Goal: Feedback & Contribution: Submit feedback/report problem

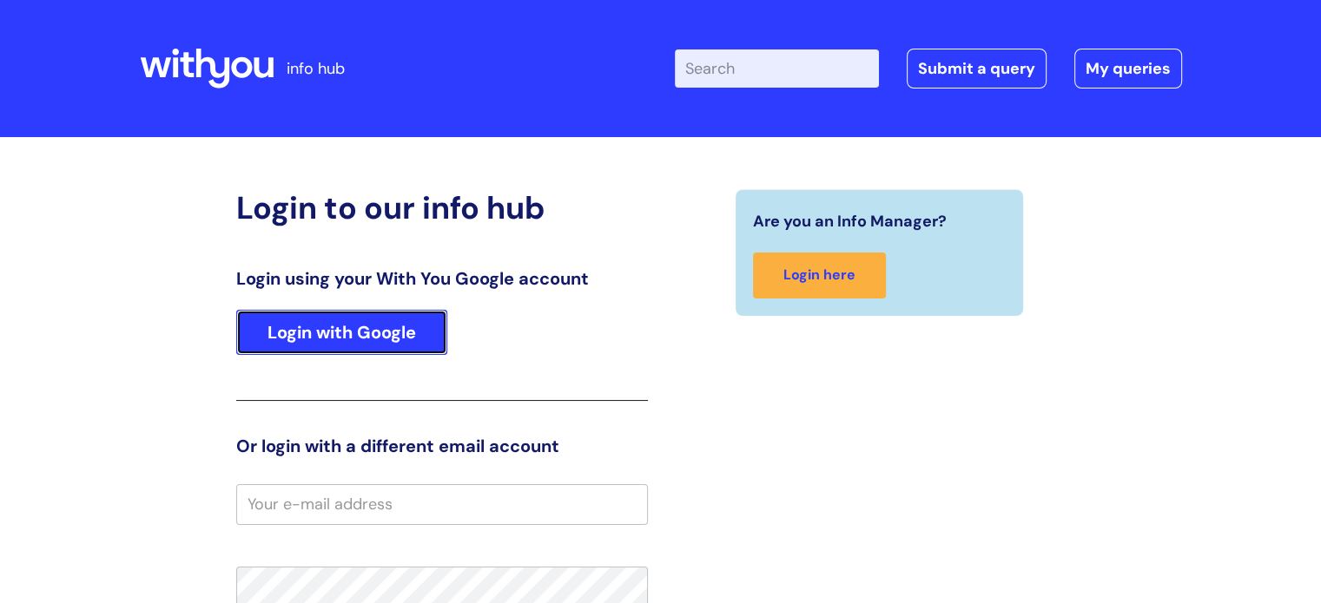
click at [376, 333] on link "Login with Google" at bounding box center [341, 332] width 211 height 45
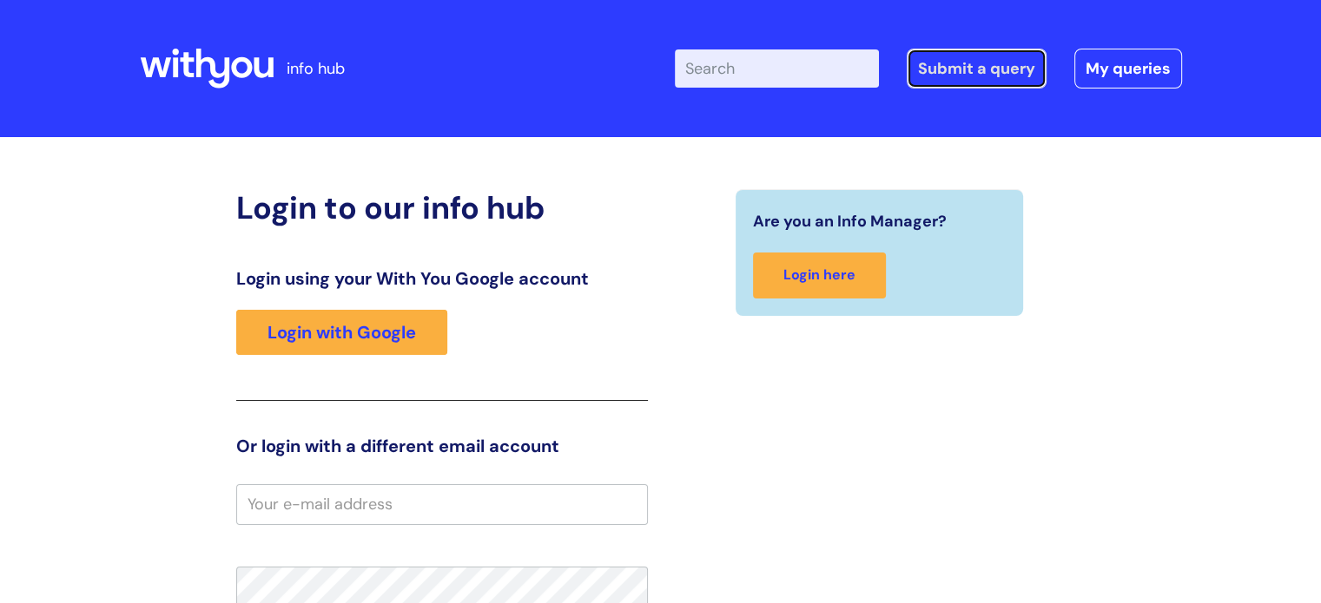
click at [963, 71] on link "Submit a query" at bounding box center [976, 69] width 140 height 40
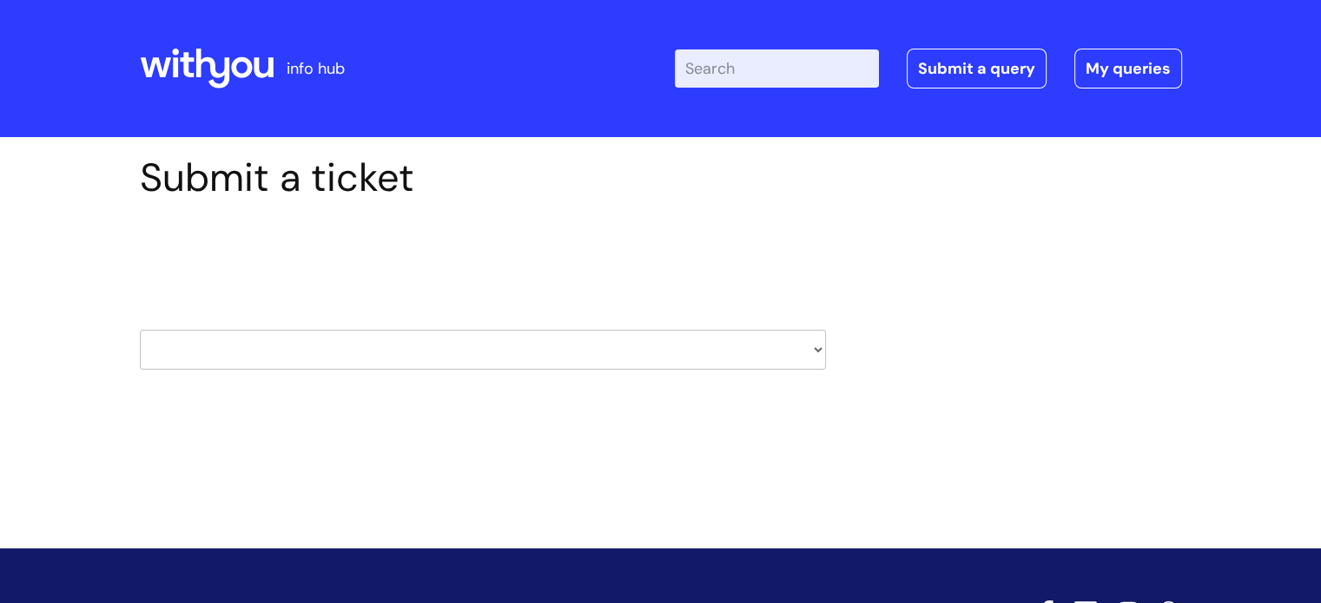
select select "data_support_team"
click at [140, 330] on select "HR / People IT and Support Clinical Drug Alerts Finance Accounts Data Support T…" at bounding box center [483, 350] width 686 height 40
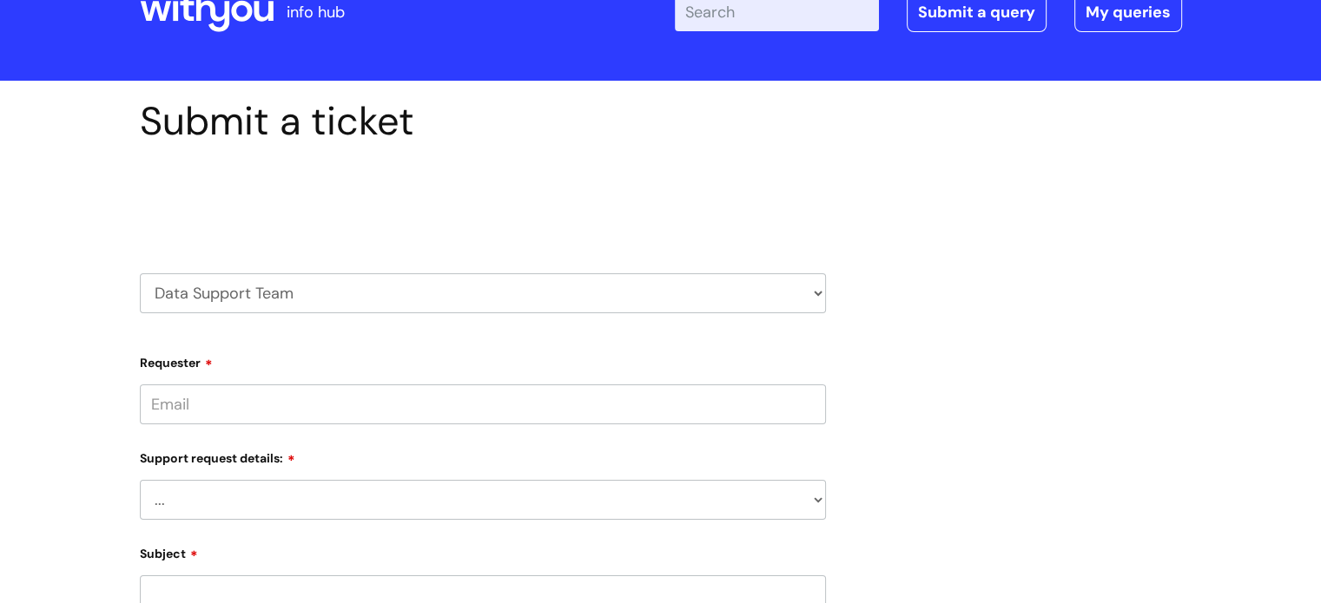
scroll to position [87, 0]
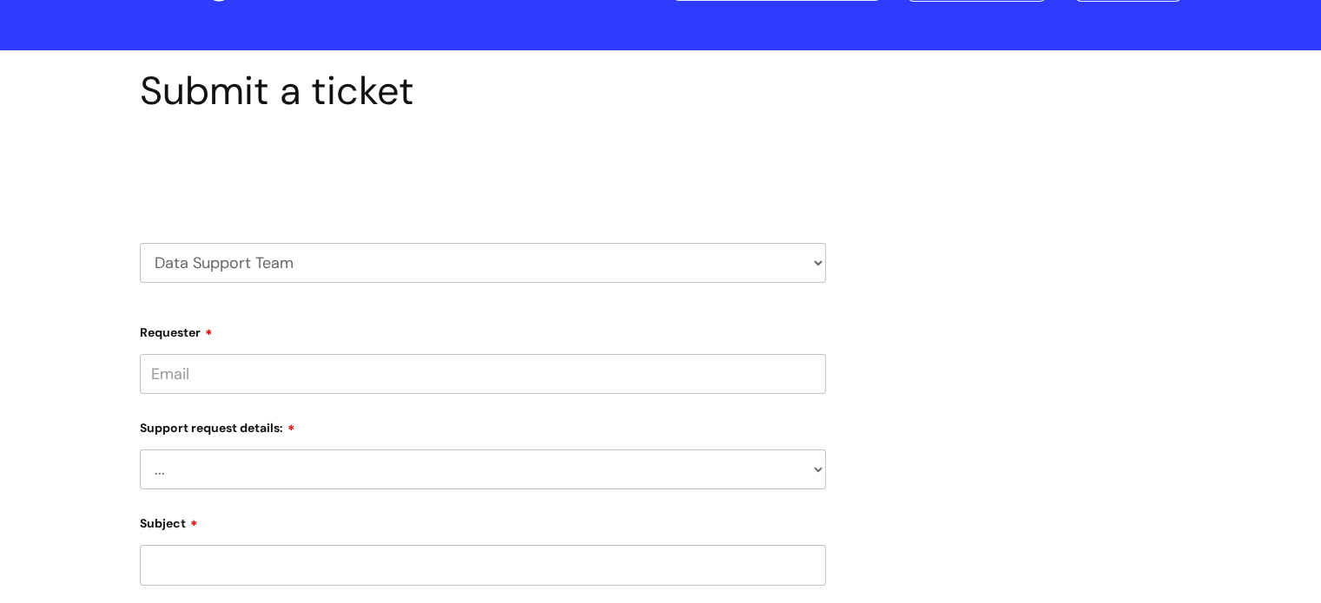
click at [293, 382] on input "Requester" at bounding box center [483, 374] width 686 height 40
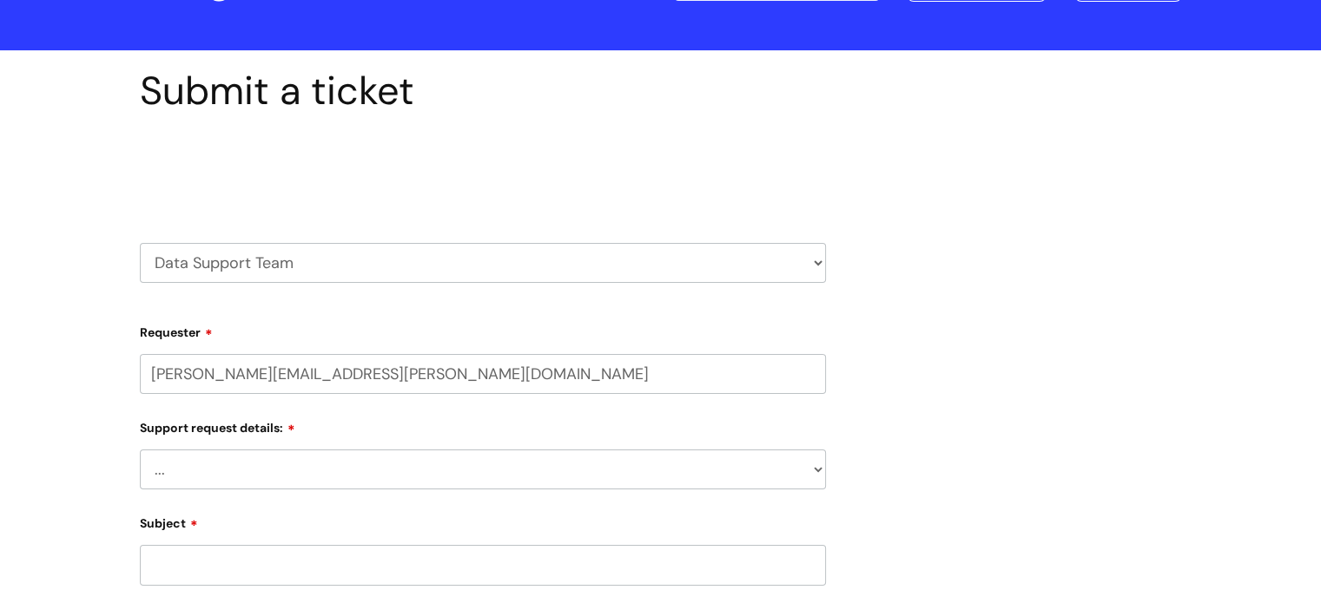
type input "karen.gelsthorpe@wearewithyou.org.uk"
click at [308, 469] on div "Support request details: ... My enquiry relates to Nebula My enquiry relates to…" at bounding box center [483, 466] width 686 height 76
select select "My enquiry relates to Nebula"
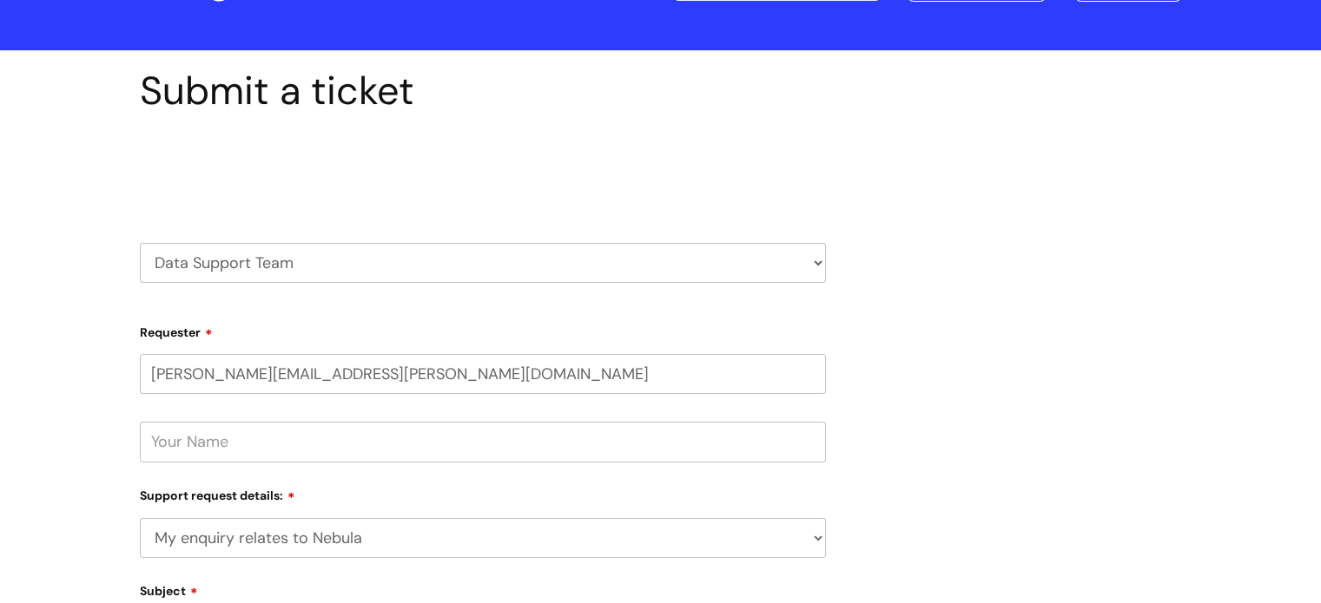
click at [140, 518] on select "... My enquiry relates to Nebula My enquiry relates to Halo My enquiry relates …" at bounding box center [483, 538] width 686 height 40
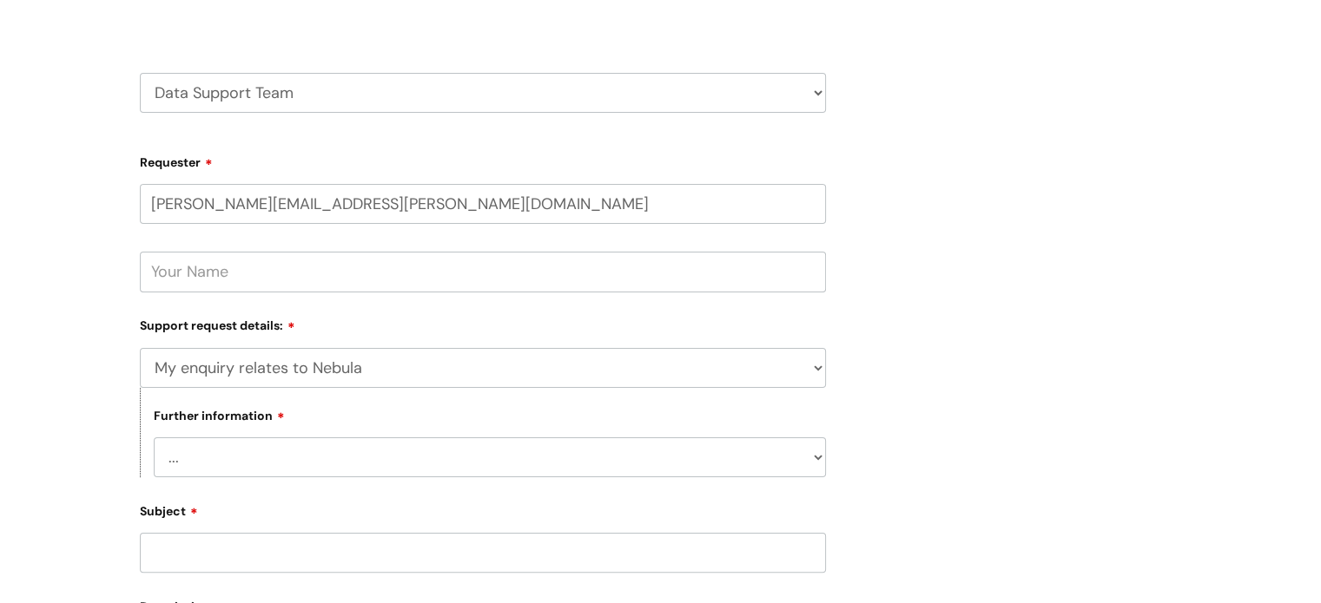
scroll to position [347, 0]
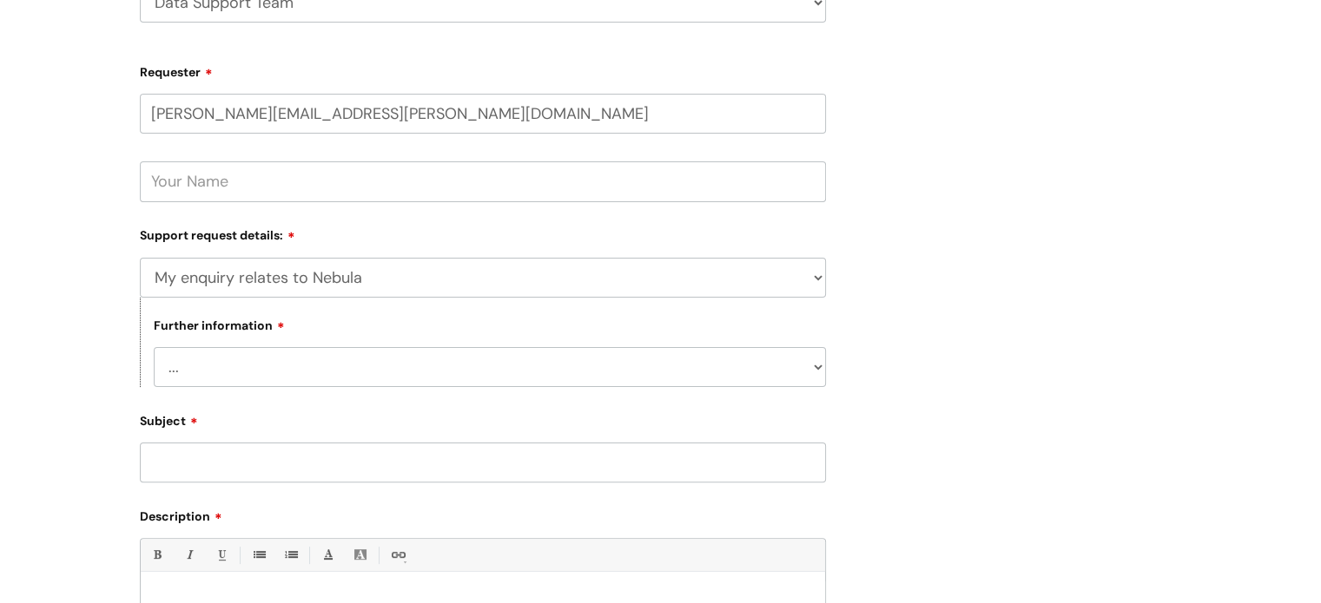
click at [245, 183] on input "text" at bounding box center [483, 181] width 686 height 40
type input "Karen Gelsthorpe"
click at [282, 356] on select "... I need to delete an event I've got an issue or have found a fault I have an…" at bounding box center [490, 367] width 672 height 40
select select "I've got an issue or have found a fault"
click at [154, 347] on select "... I need to delete an event I've got an issue or have found a fault I have an…" at bounding box center [490, 367] width 672 height 40
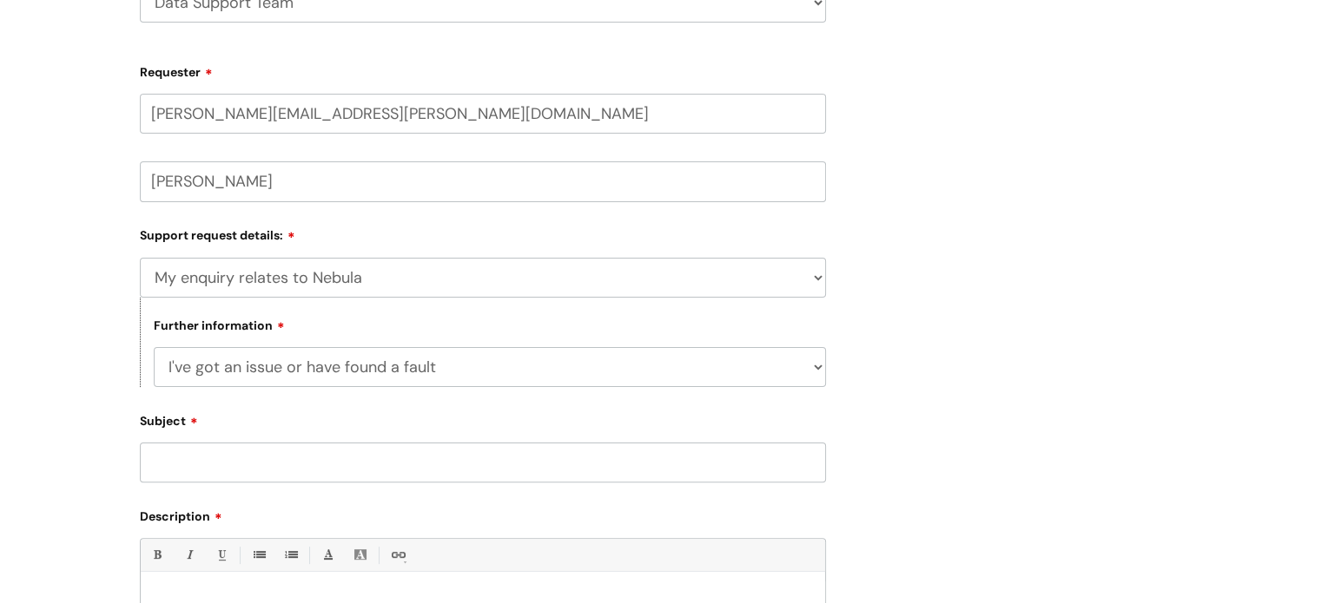
click at [286, 453] on input "Subject" at bounding box center [483, 463] width 686 height 40
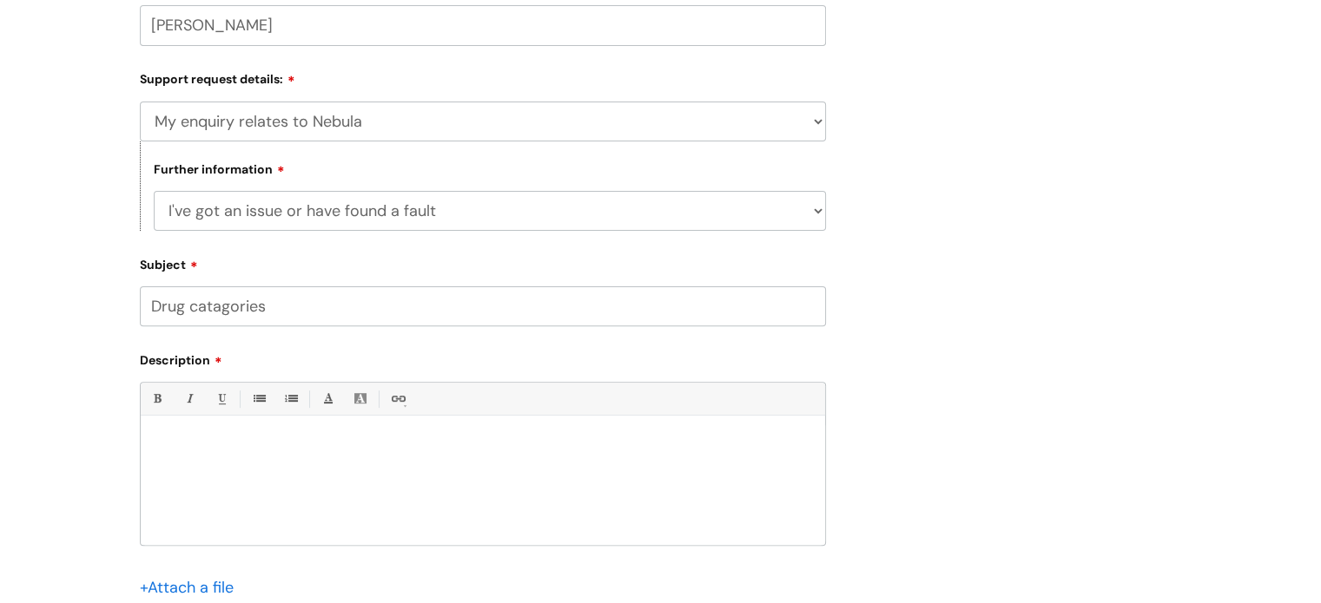
scroll to position [521, 0]
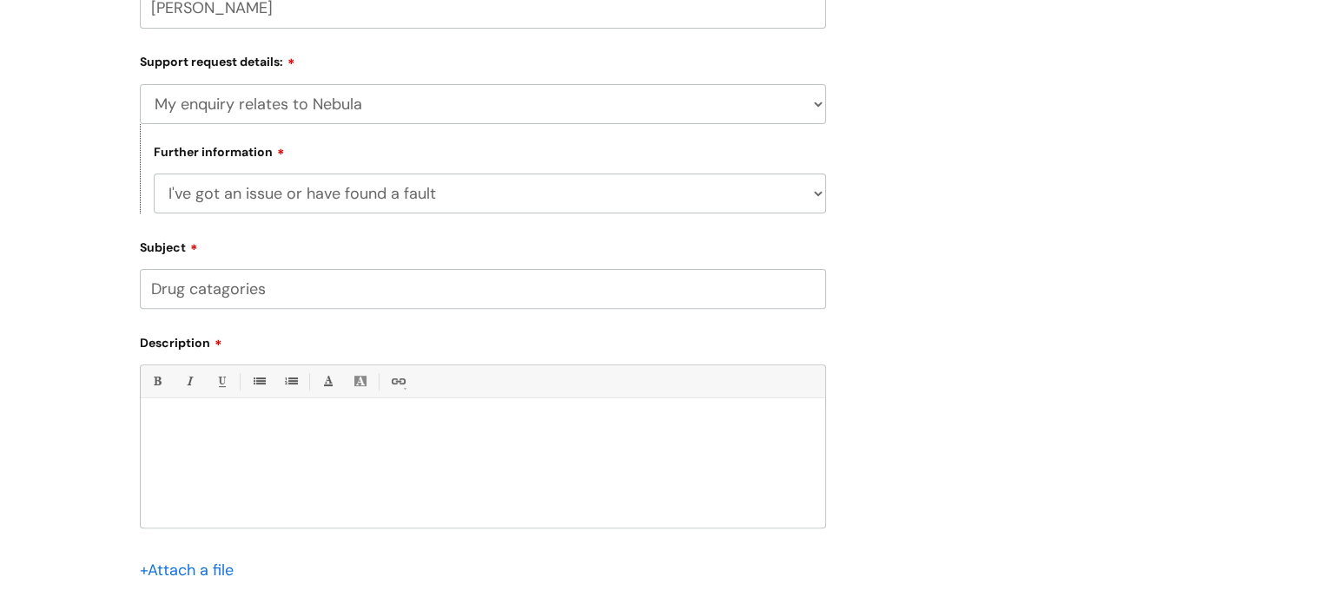
type input "Drug catagories"
click at [246, 425] on p at bounding box center [483, 429] width 658 height 16
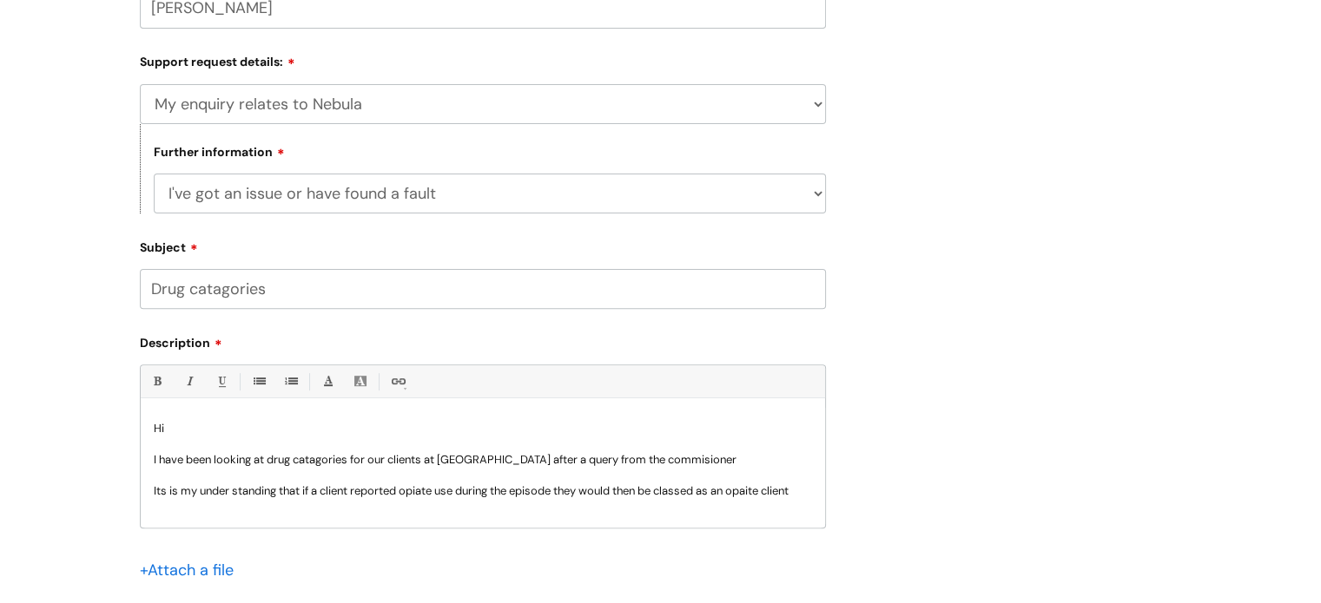
scroll to position [17, 0]
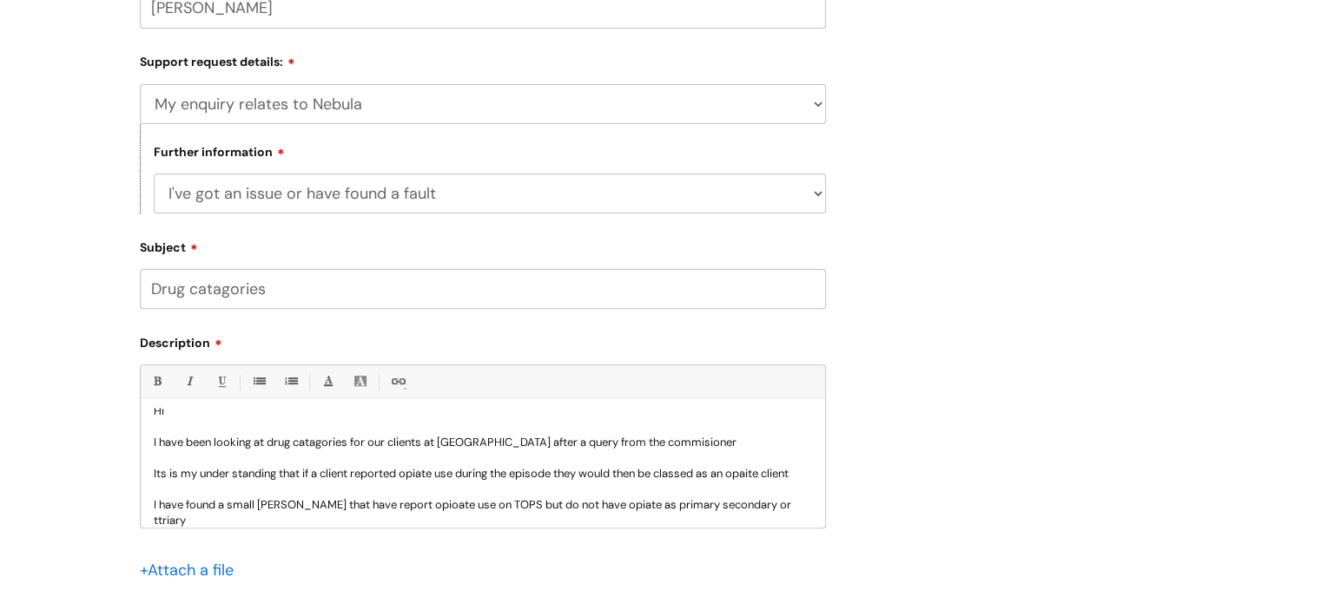
drag, startPoint x: 755, startPoint y: 517, endPoint x: 753, endPoint y: 492, distance: 24.5
click at [747, 441] on div "Bold (Ctrl-B) Italic (Ctrl-I) Underline(Ctrl-U) • Unordered List (Ctrl-Shift-7)…" at bounding box center [483, 446] width 686 height 163
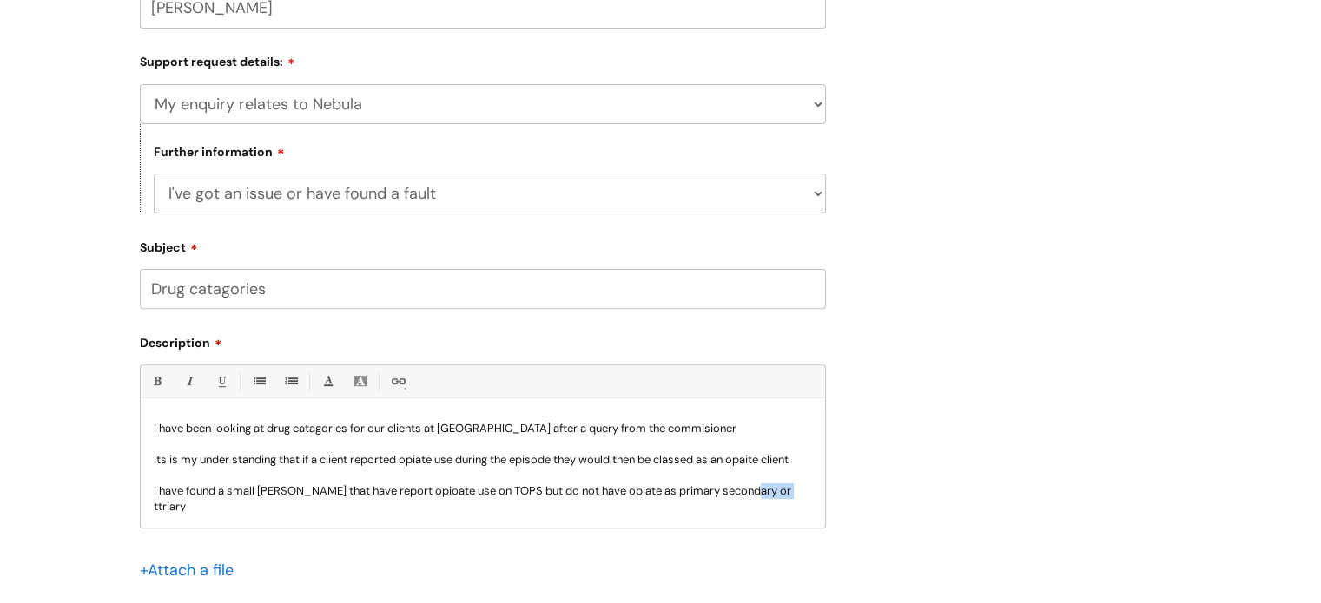
drag, startPoint x: 781, startPoint y: 524, endPoint x: 749, endPoint y: 522, distance: 31.3
click at [749, 522] on div "Hi I have been looking at drug catagories for our clients at Rotherham after a …" at bounding box center [483, 468] width 684 height 120
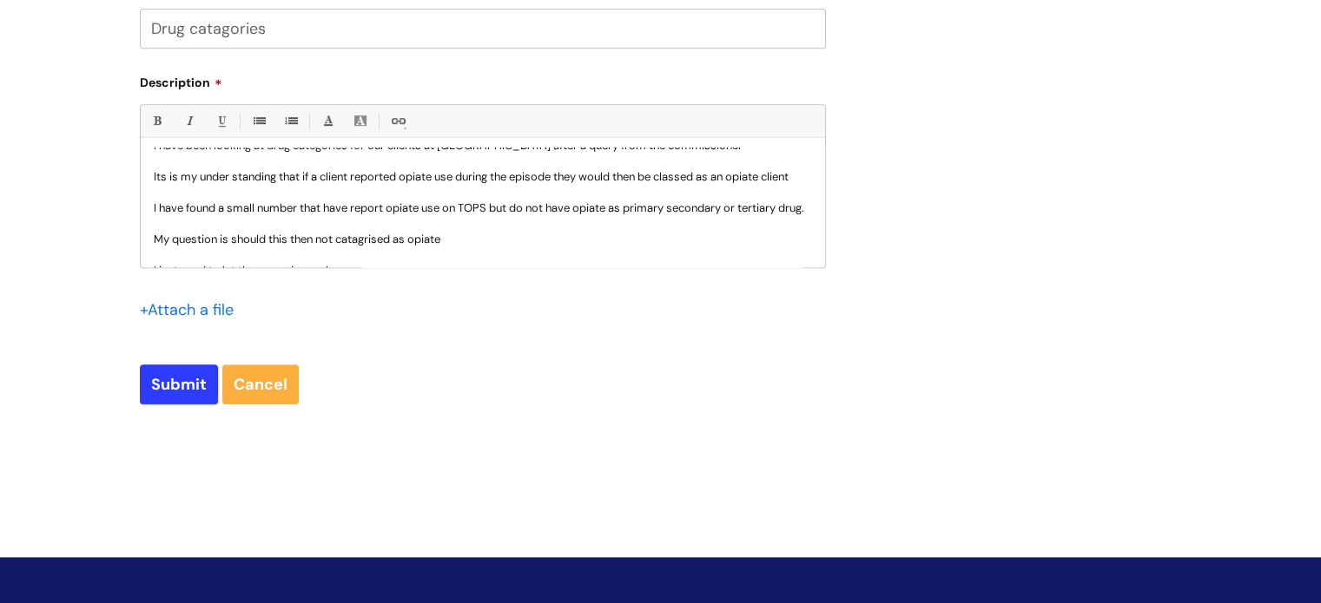
scroll to position [140, 0]
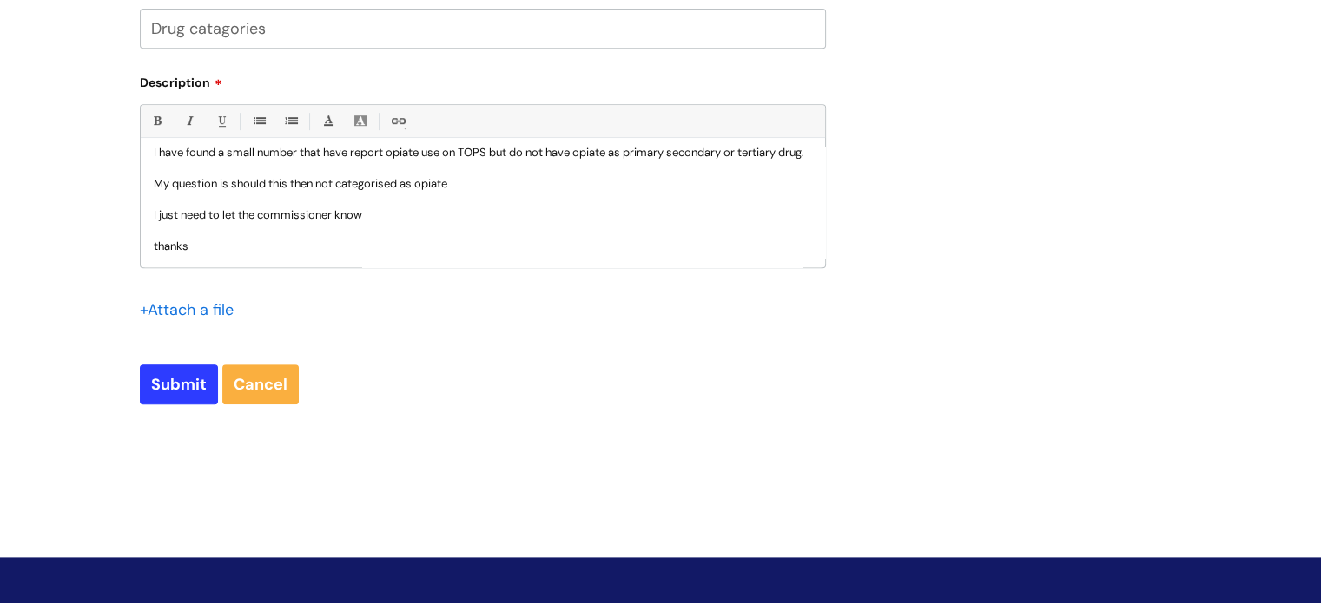
click at [403, 213] on p "I just need to let the commissioner know" at bounding box center [483, 216] width 658 height 16
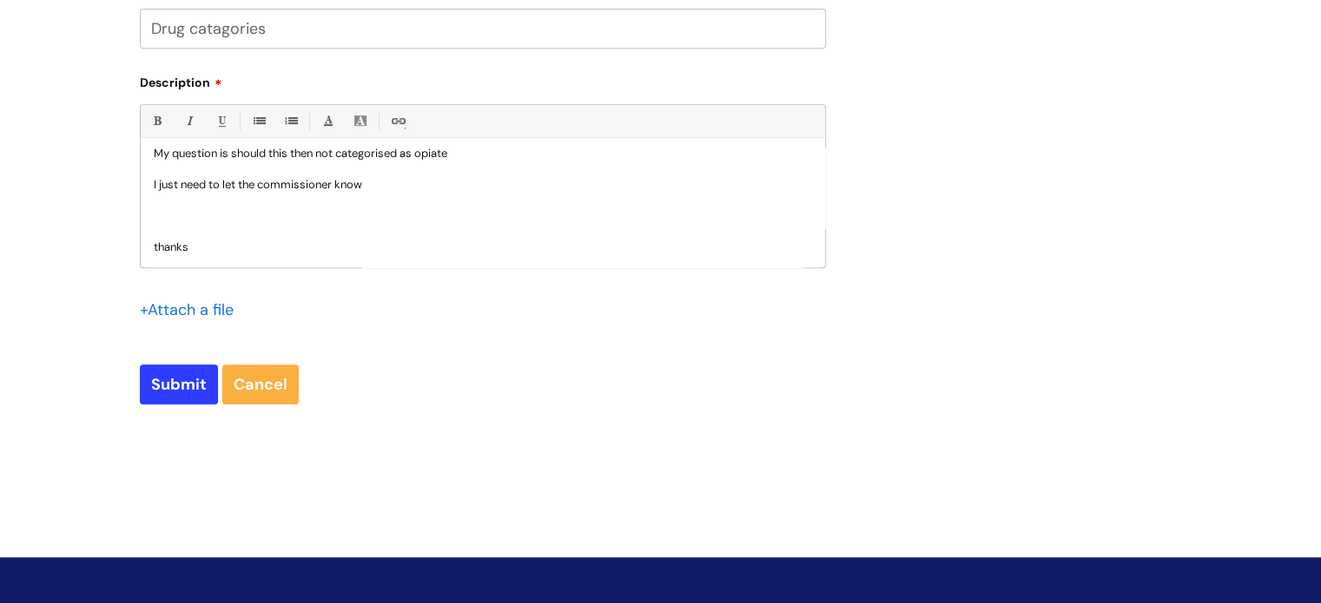
click at [168, 224] on p at bounding box center [483, 216] width 658 height 16
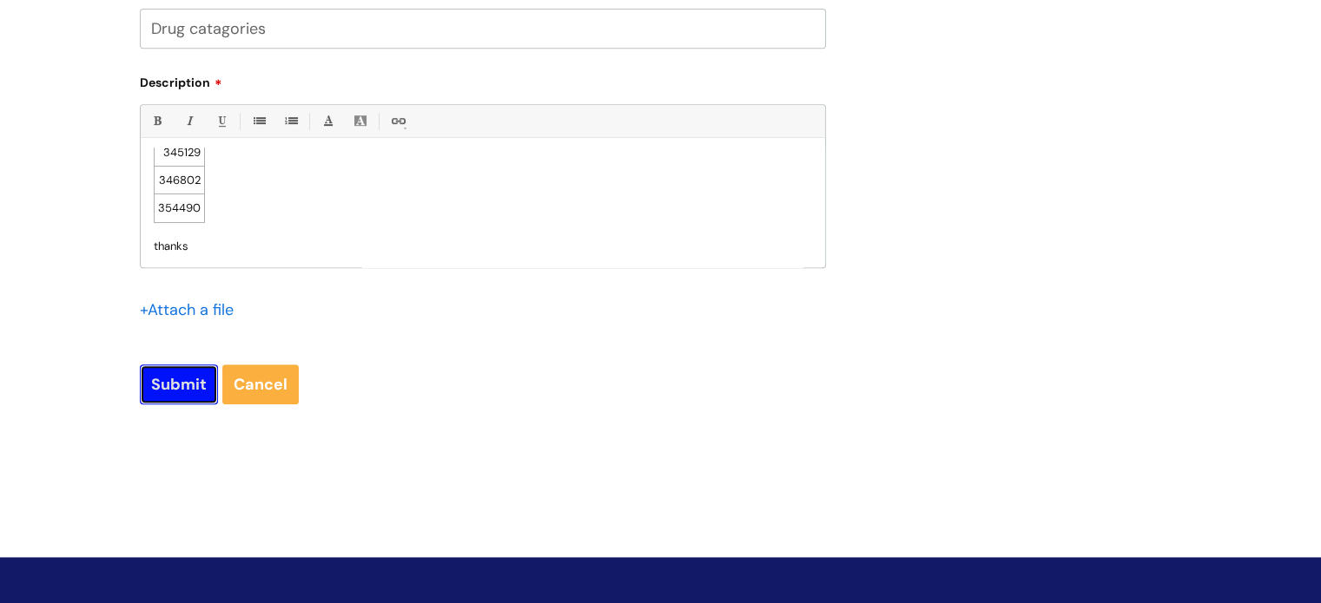
click at [176, 378] on input "Submit" at bounding box center [179, 385] width 78 height 40
type input "Please Wait..."
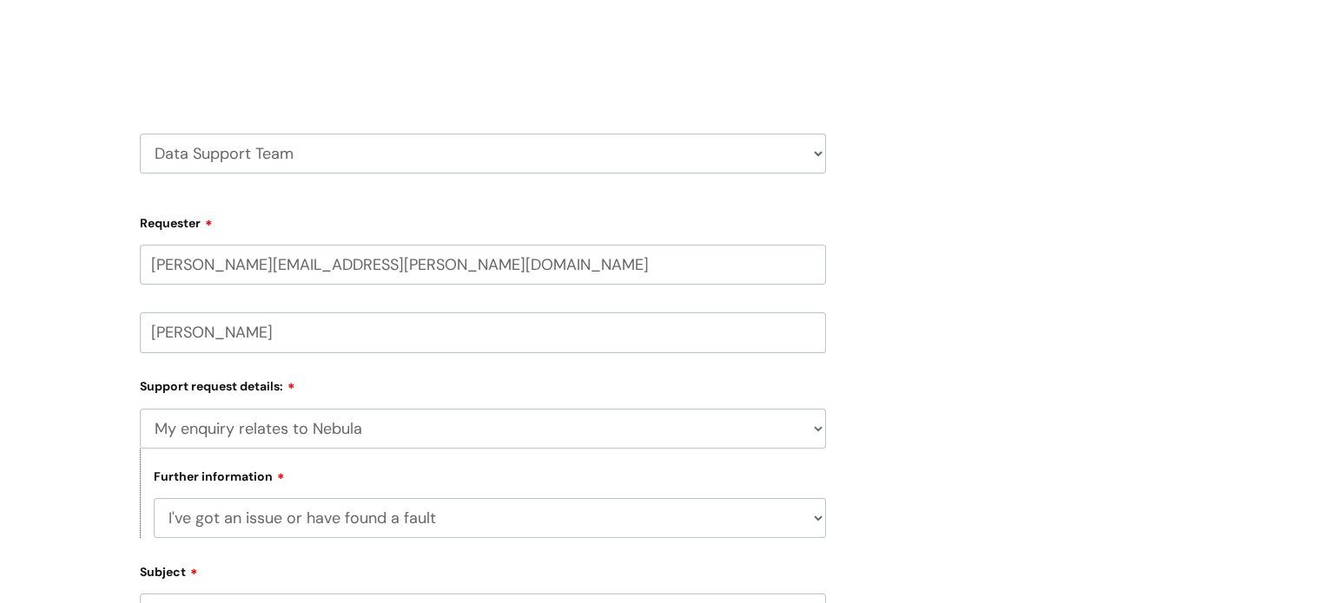
scroll to position [0, 0]
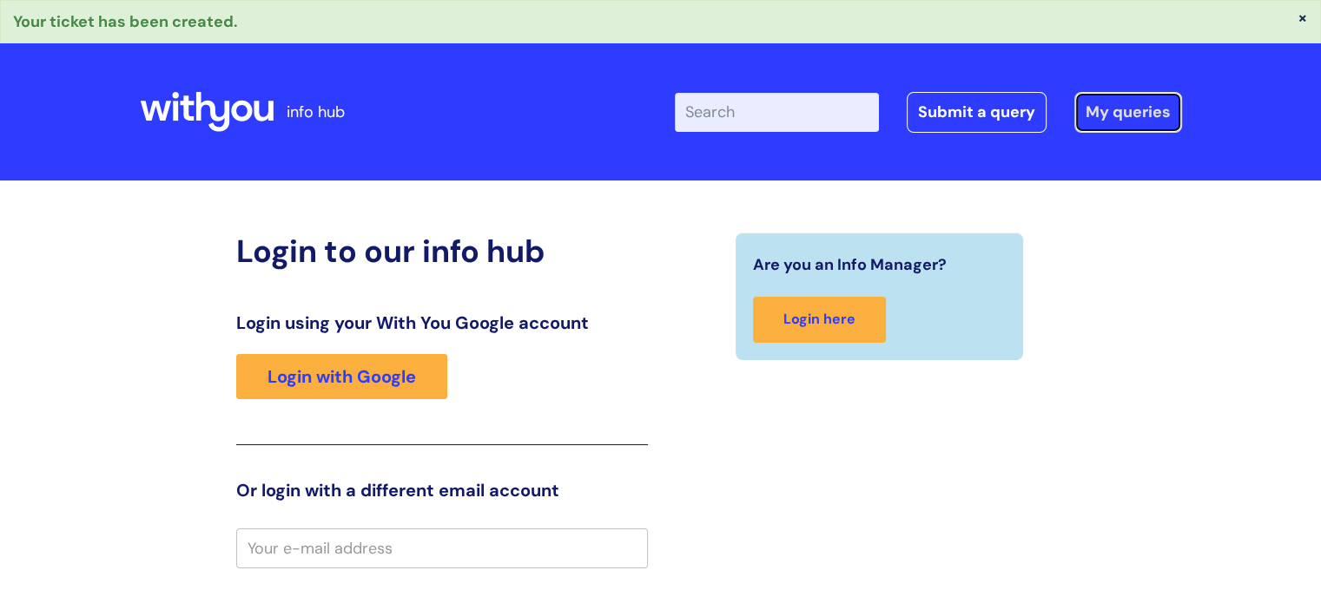
click at [1127, 106] on link "My queries" at bounding box center [1128, 112] width 108 height 40
click at [1122, 107] on link "My queries" at bounding box center [1128, 112] width 108 height 40
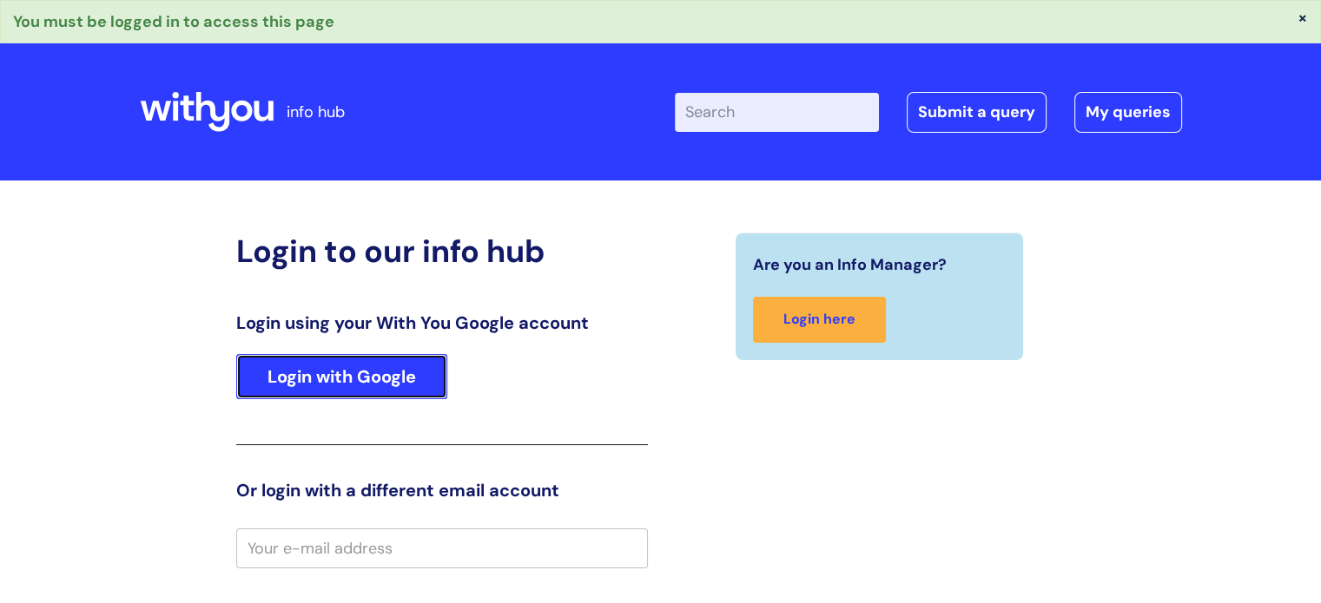
click at [377, 379] on link "Login with Google" at bounding box center [341, 376] width 211 height 45
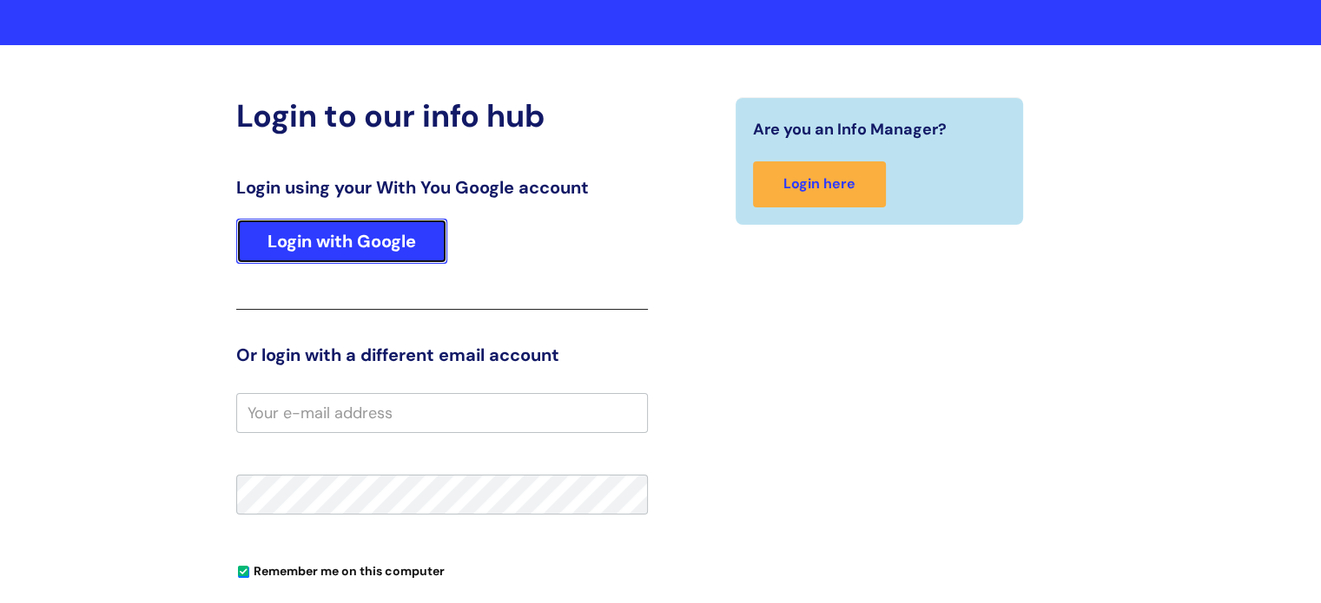
scroll to position [87, 0]
